Goal: Task Accomplishment & Management: Use online tool/utility

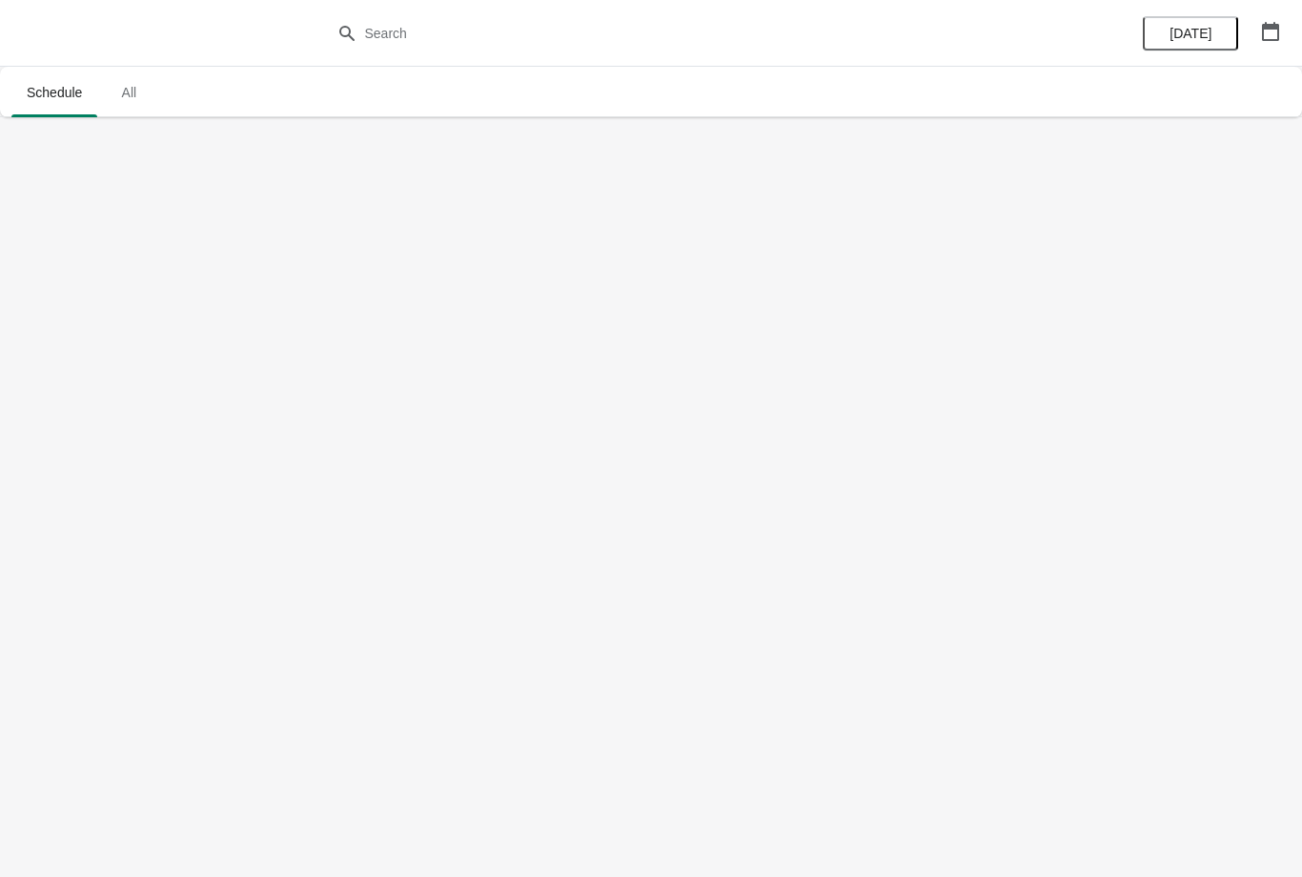
click at [142, 84] on span "All" at bounding box center [129, 92] width 48 height 34
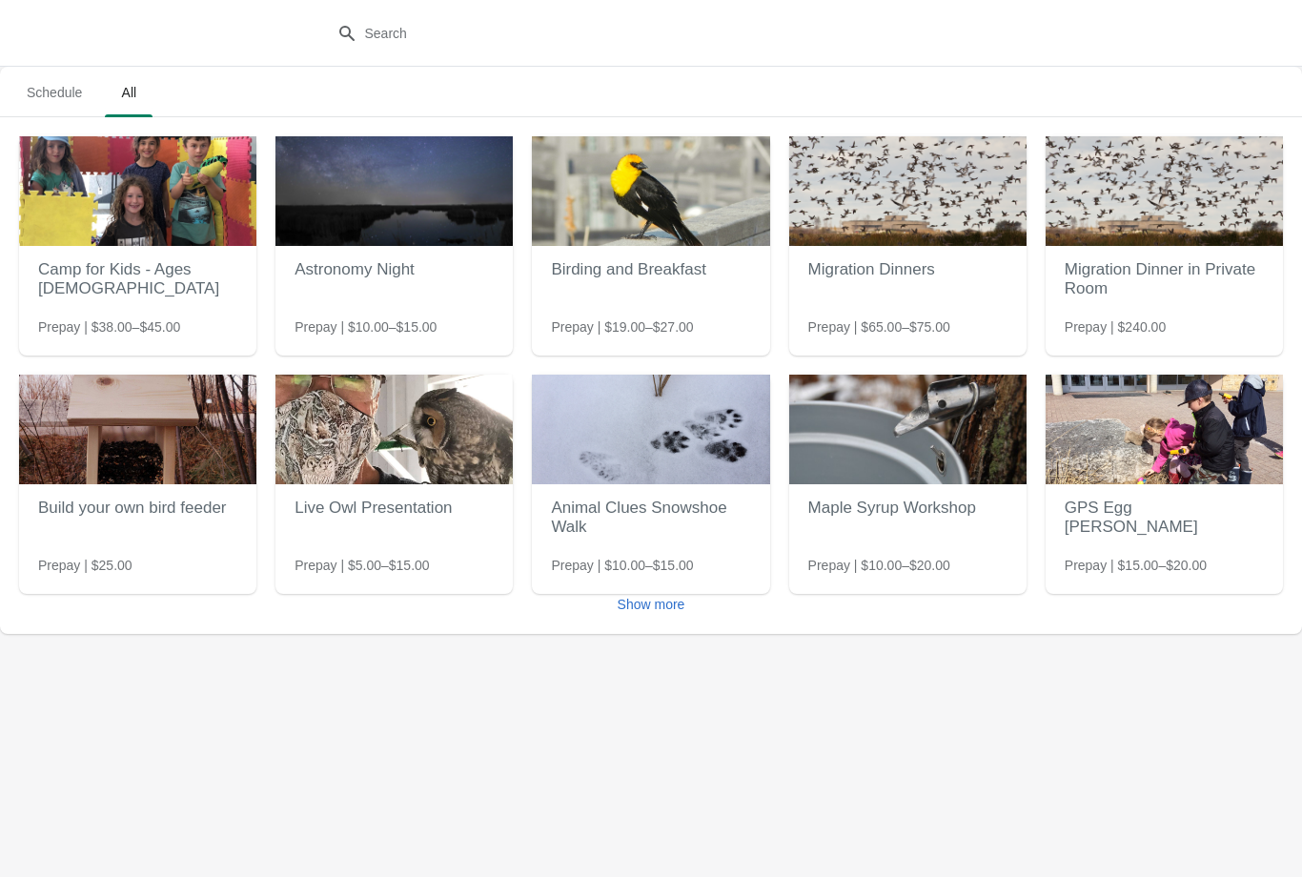
click at [53, 107] on span "Schedule" at bounding box center [54, 92] width 86 height 34
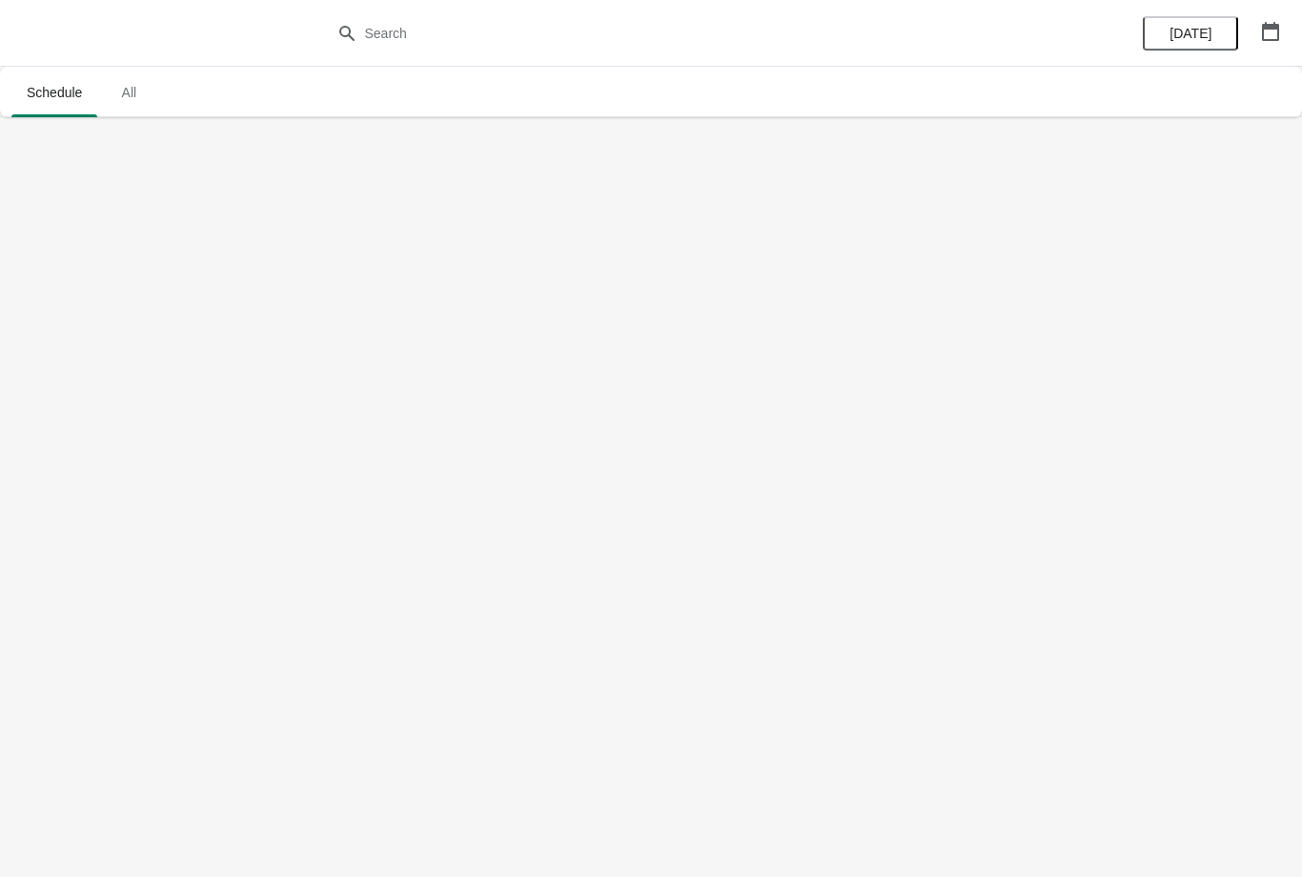
click at [149, 100] on span "All" at bounding box center [129, 92] width 48 height 34
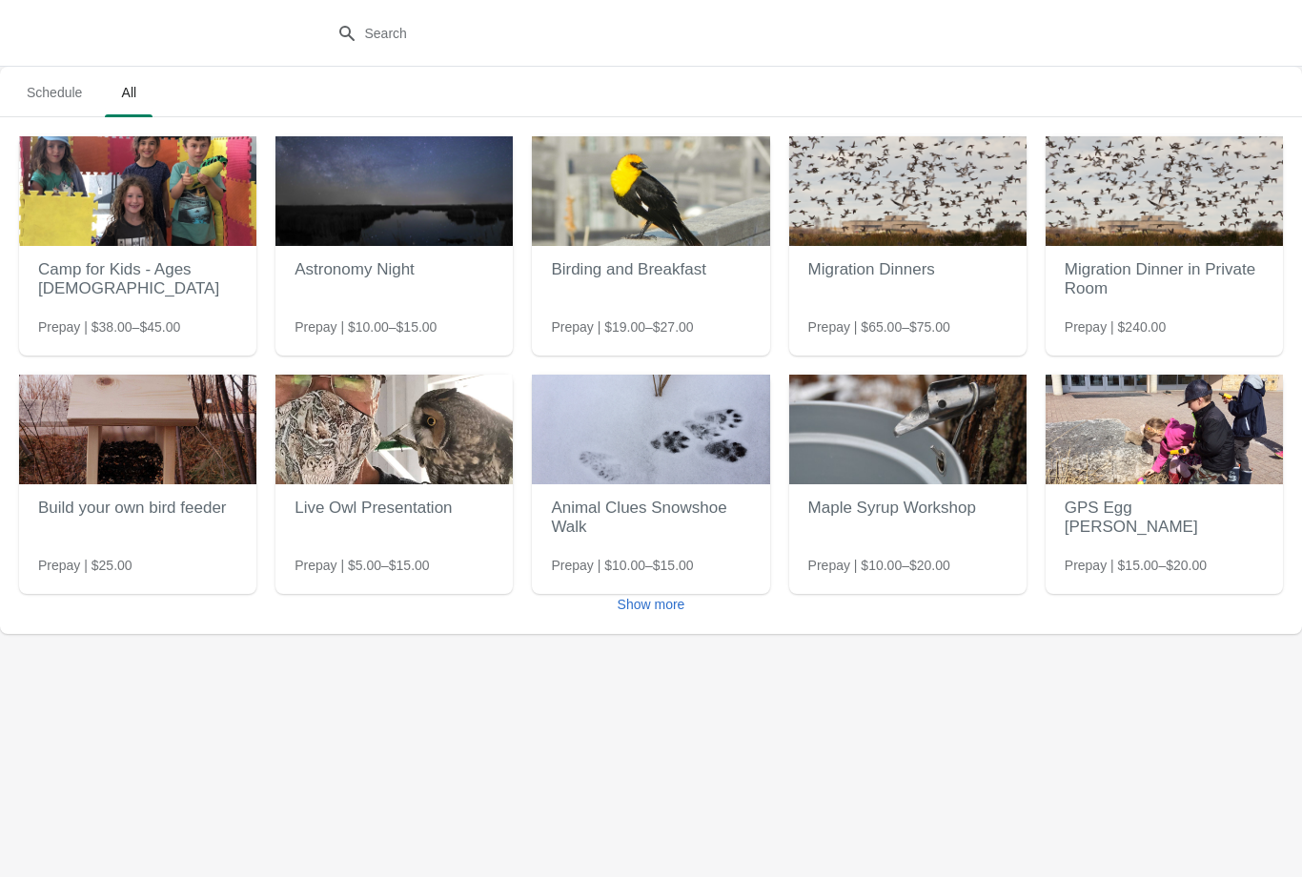
click at [17, 69] on button "Schedule" at bounding box center [54, 93] width 93 height 50
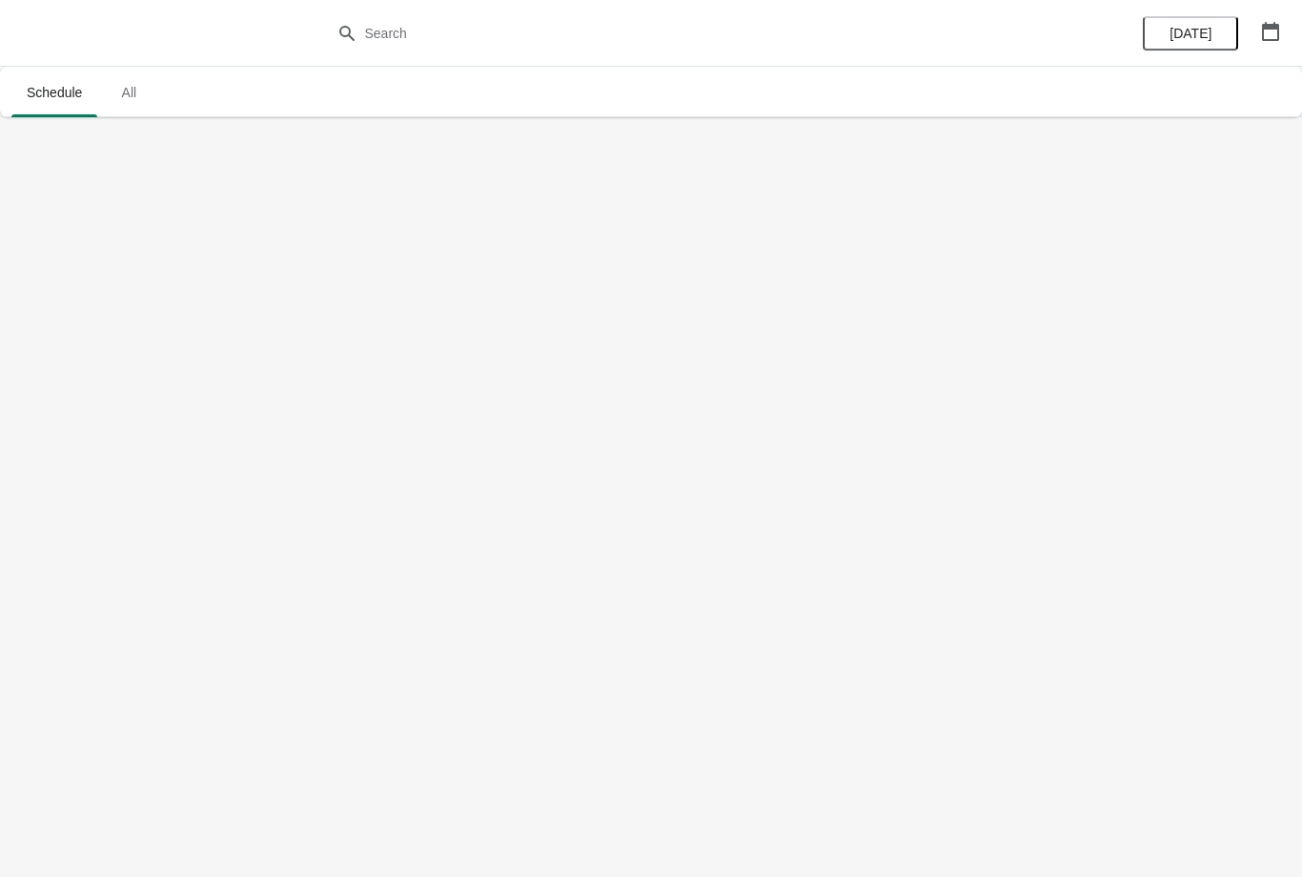
click at [130, 89] on span "All" at bounding box center [129, 92] width 48 height 34
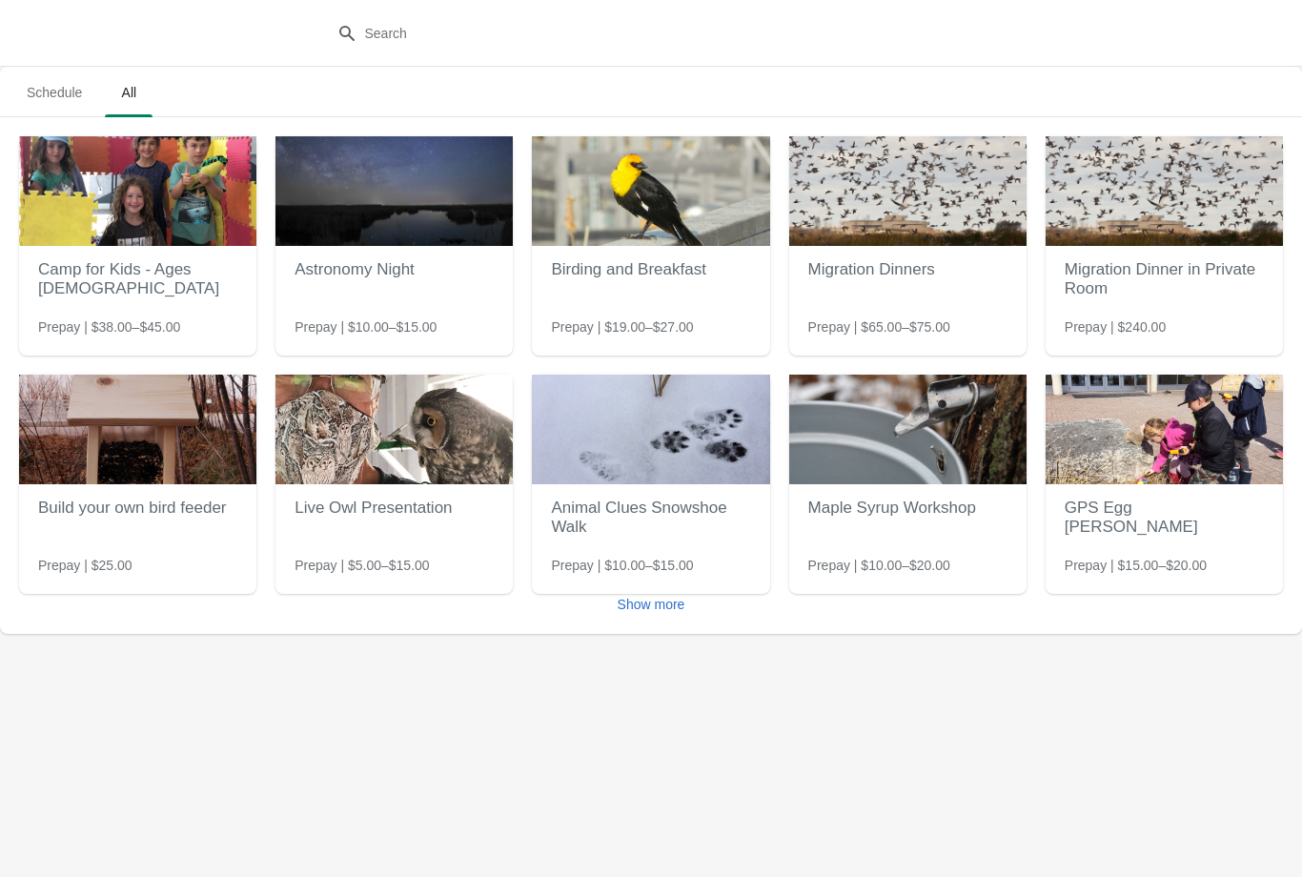
click at [70, 79] on span "Schedule" at bounding box center [54, 92] width 86 height 34
